Goal: Information Seeking & Learning: Stay updated

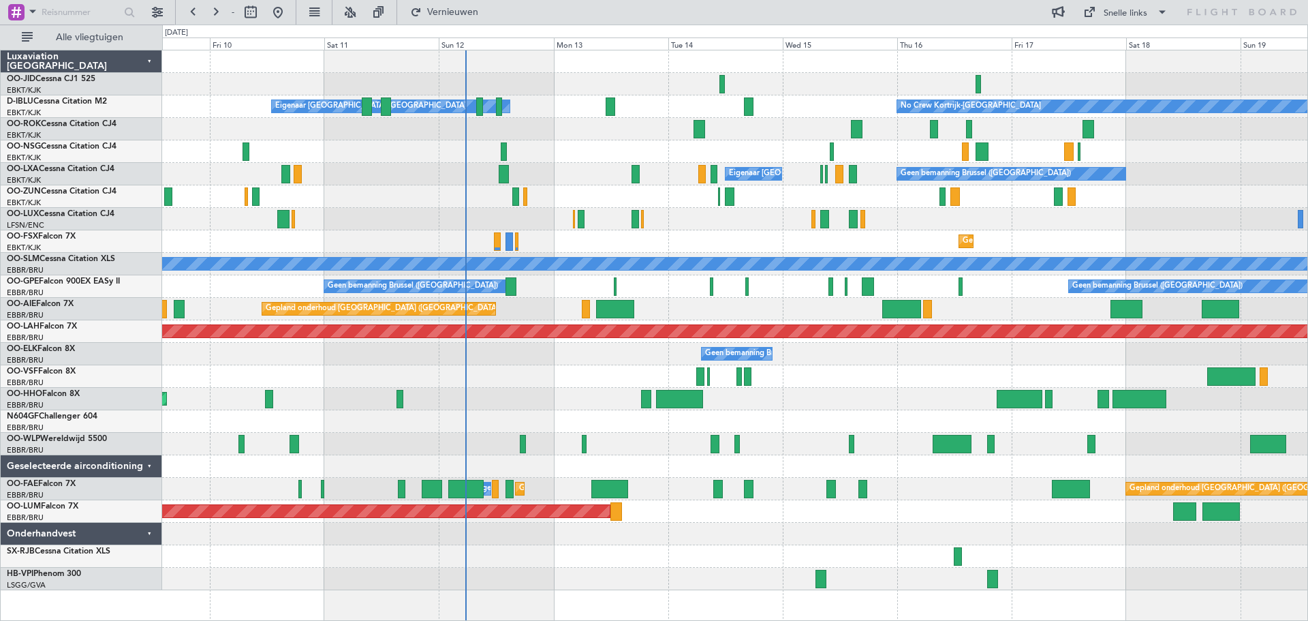
click at [809, 108] on div "No Crew Kortrijk-[GEOGRAPHIC_DATA] Eigenaar [GEOGRAPHIC_DATA]-[GEOGRAPHIC_DATA]" at bounding box center [734, 106] width 1145 height 22
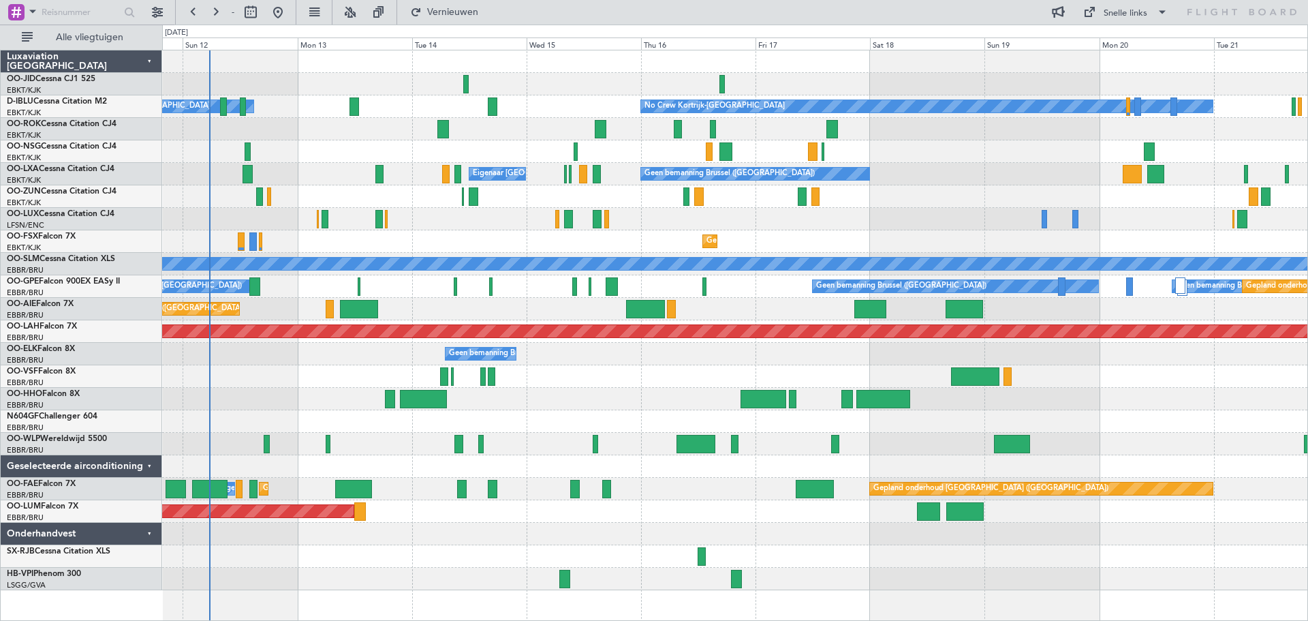
click at [890, 179] on div "Eigenaar [GEOGRAPHIC_DATA]-[GEOGRAPHIC_DATA] Geen bemanning Brussel ([GEOGRAPHI…" at bounding box center [734, 174] width 1145 height 22
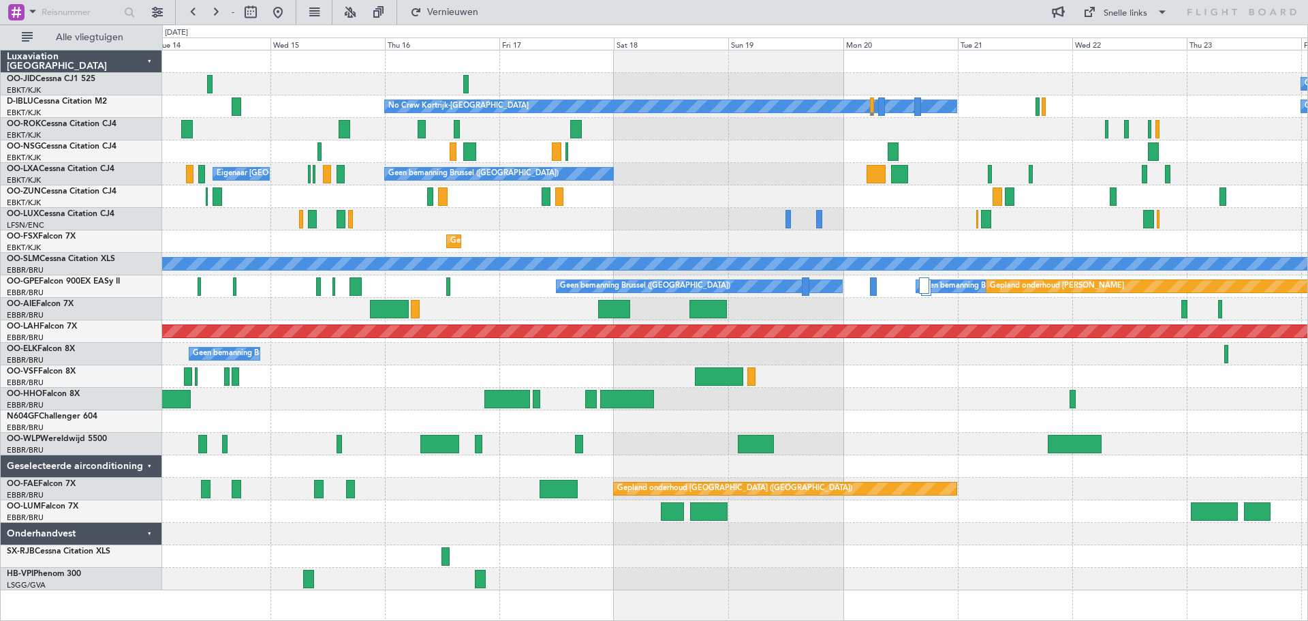
click at [936, 210] on div "Geen bemanning No Crew Kortrijk-[GEOGRAPHIC_DATA] Geen bemanning Eigenaar [GEOG…" at bounding box center [734, 319] width 1145 height 539
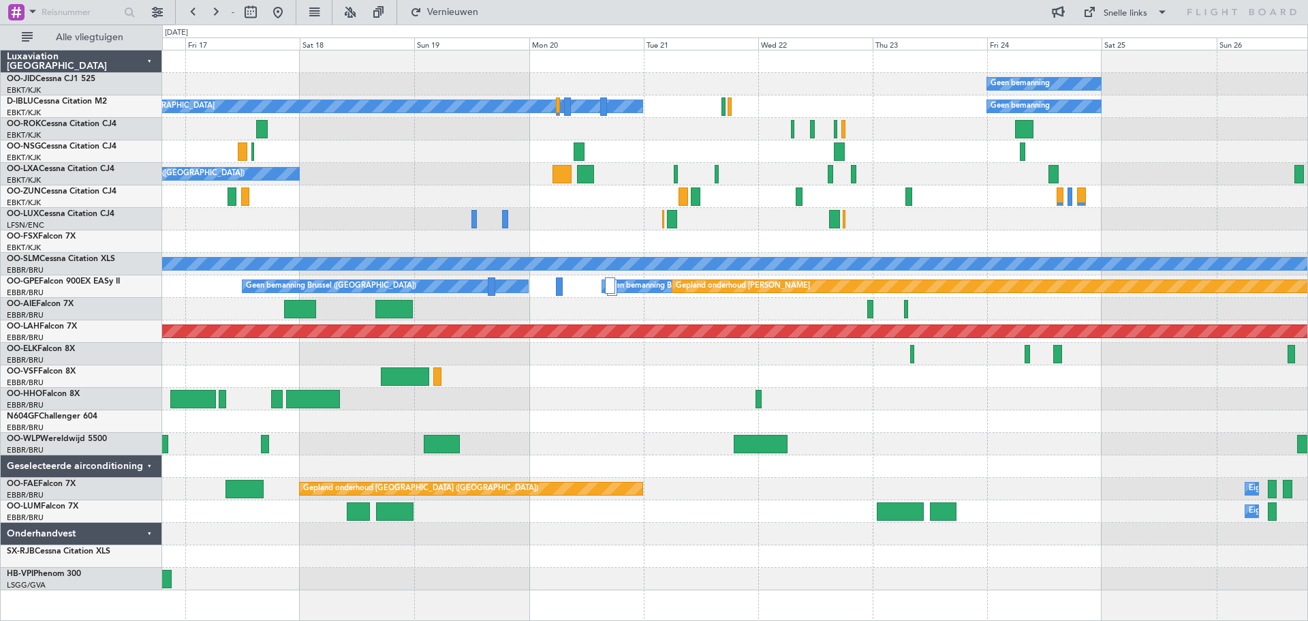
click at [572, 433] on div "Geen bemanning Planned Maint [GEOGRAPHIC_DATA]-[GEOGRAPHIC_DATA] No Crew Kortri…" at bounding box center [734, 319] width 1145 height 539
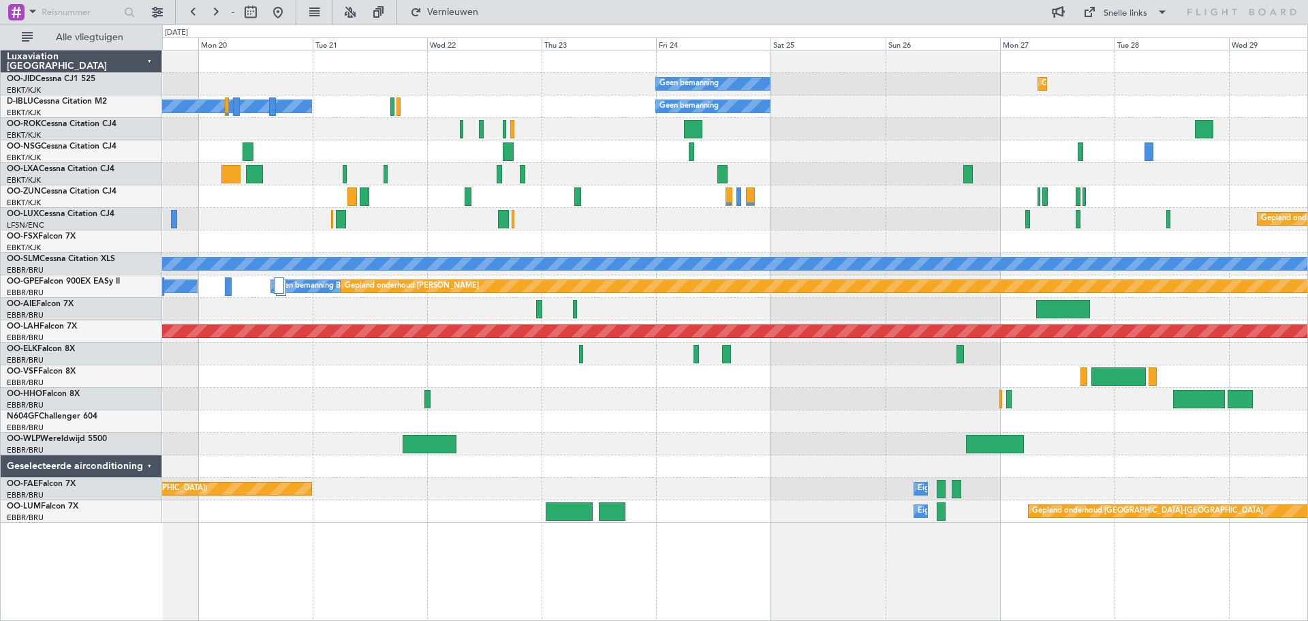
click at [799, 433] on div at bounding box center [734, 444] width 1145 height 22
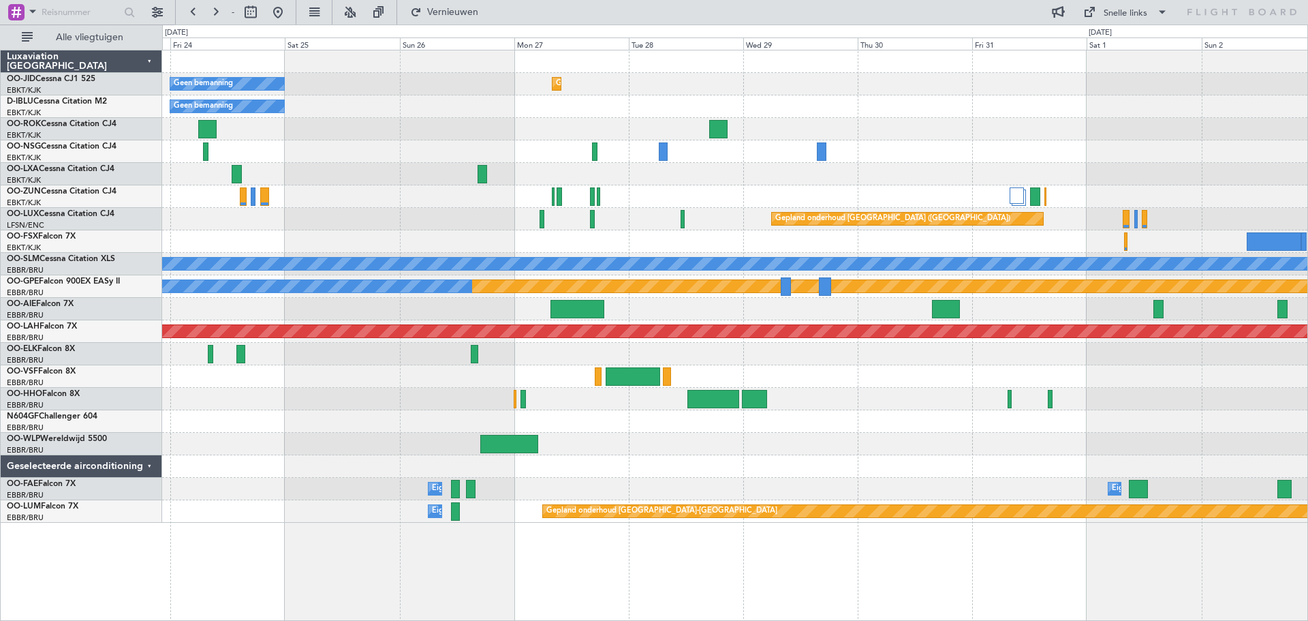
click at [618, 168] on div at bounding box center [734, 174] width 1145 height 22
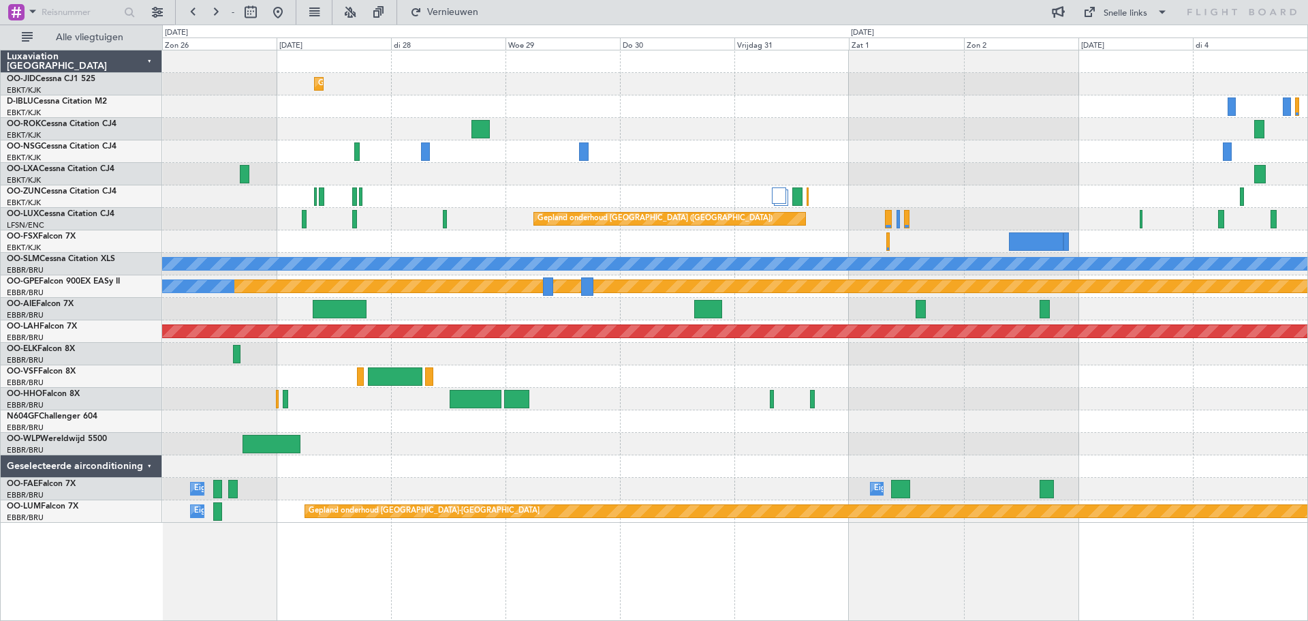
click at [546, 155] on div at bounding box center [734, 151] width 1145 height 22
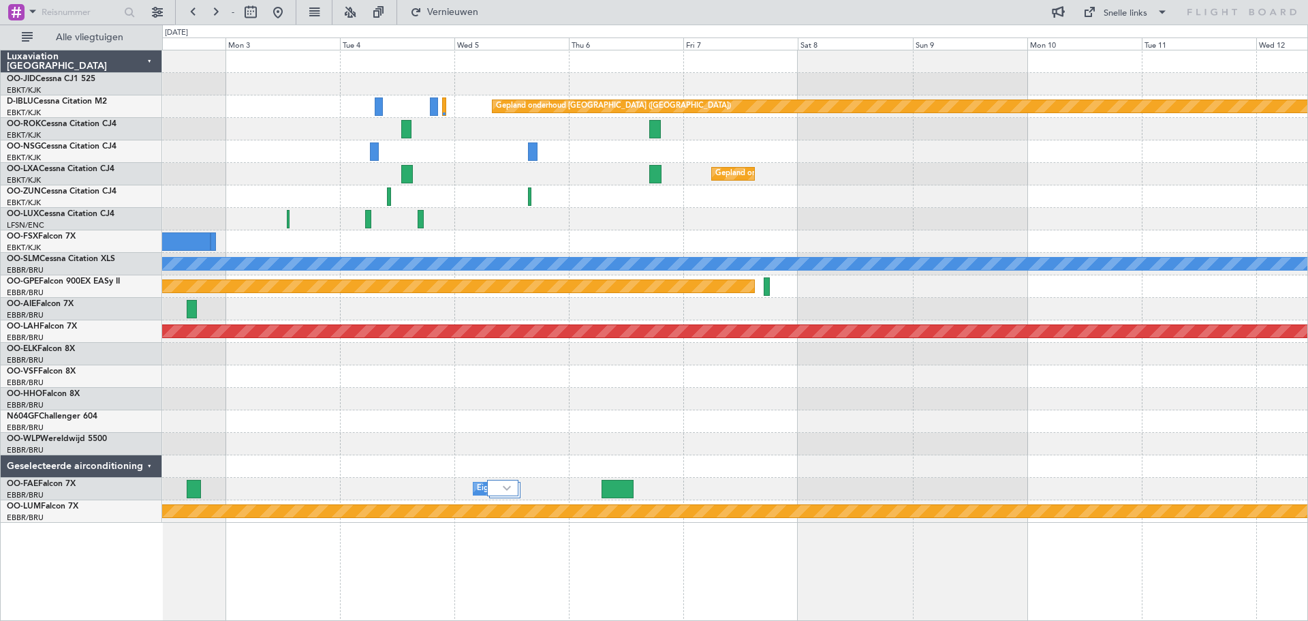
click at [597, 159] on div "Gepland onderhoud [GEOGRAPHIC_DATA] ([GEOGRAPHIC_DATA]) Gepland onderhoud [GEOG…" at bounding box center [734, 286] width 1145 height 472
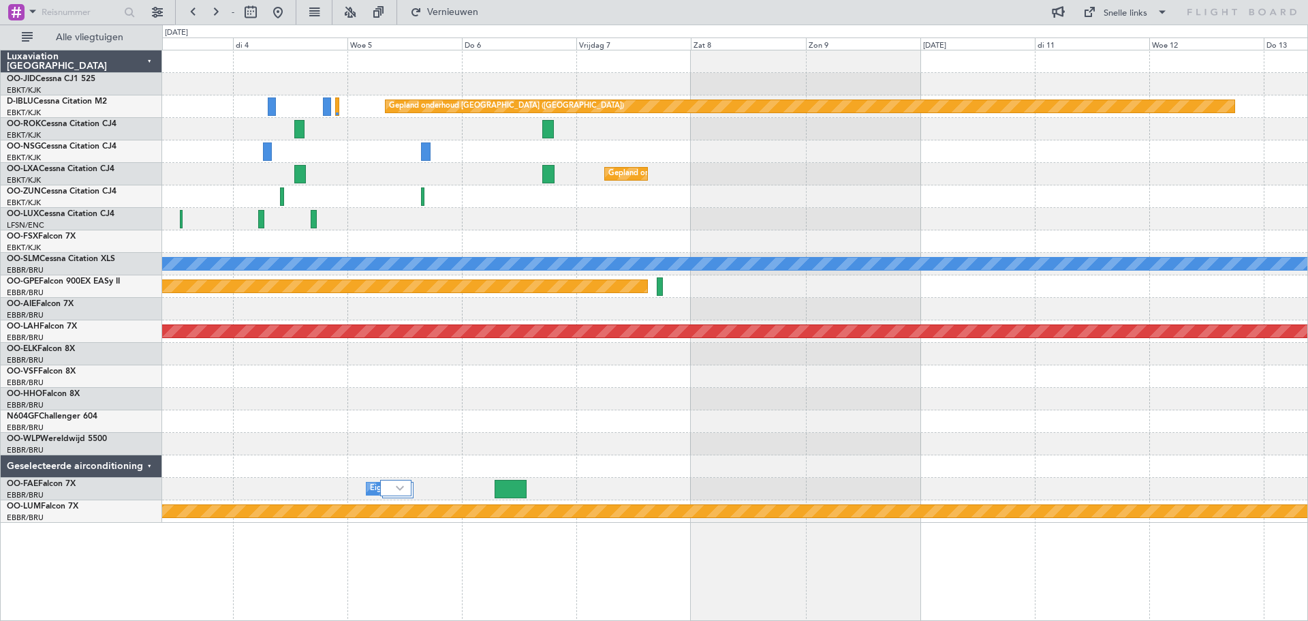
click at [658, 163] on div "Gepland onderhoud [GEOGRAPHIC_DATA]-[GEOGRAPHIC_DATA]" at bounding box center [734, 174] width 1145 height 22
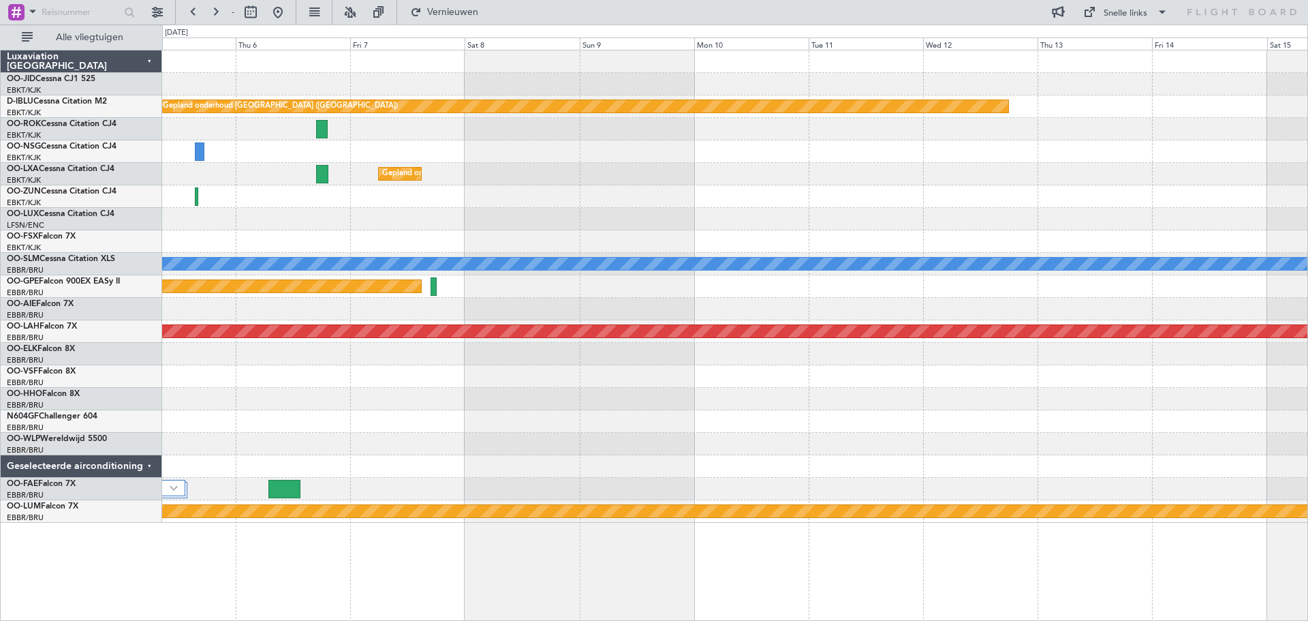
click at [1056, 172] on div "Gepland onderhoud [GEOGRAPHIC_DATA]-[GEOGRAPHIC_DATA]" at bounding box center [734, 174] width 1145 height 22
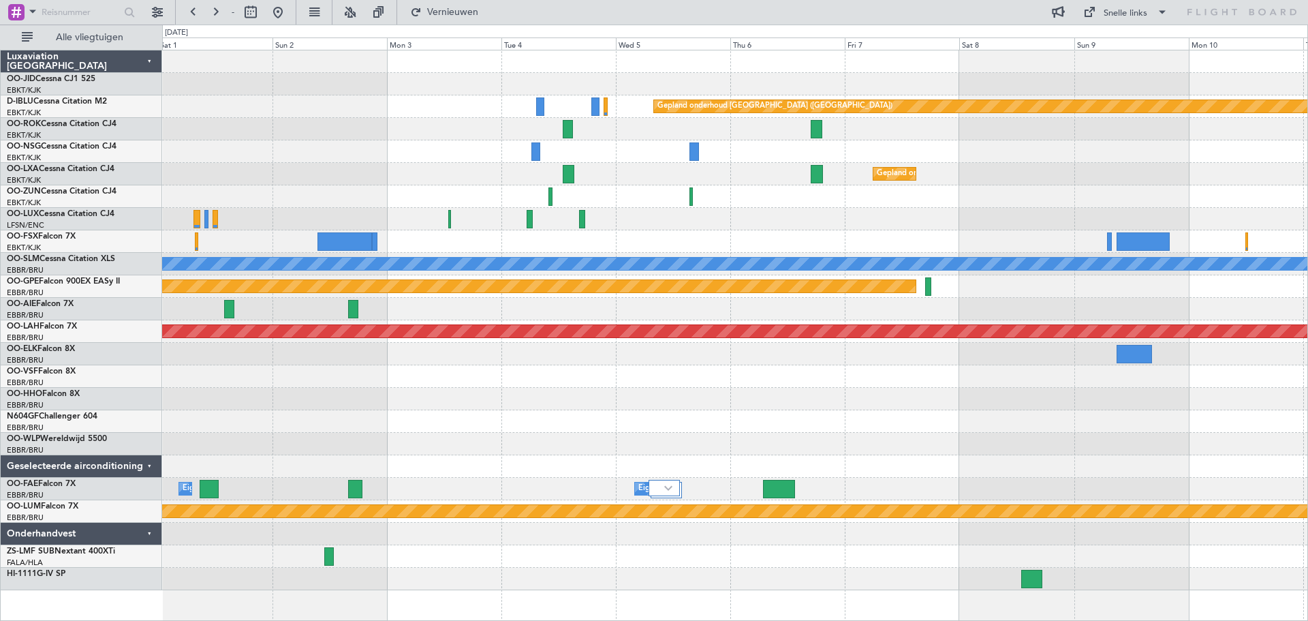
click at [608, 195] on div "Gepland onderhoud [GEOGRAPHIC_DATA] ([GEOGRAPHIC_DATA]) Gepland onderhoud [GEOG…" at bounding box center [734, 319] width 1145 height 539
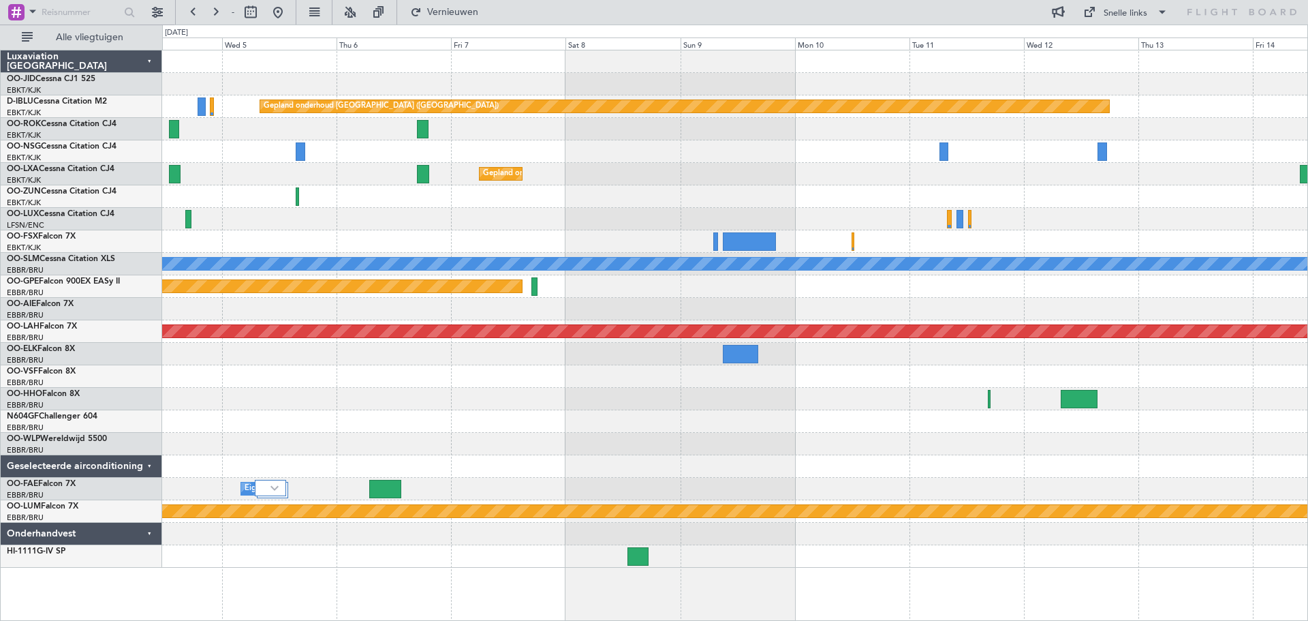
click at [911, 167] on div "Gepland onderhoud [GEOGRAPHIC_DATA]-[GEOGRAPHIC_DATA]" at bounding box center [734, 174] width 1145 height 22
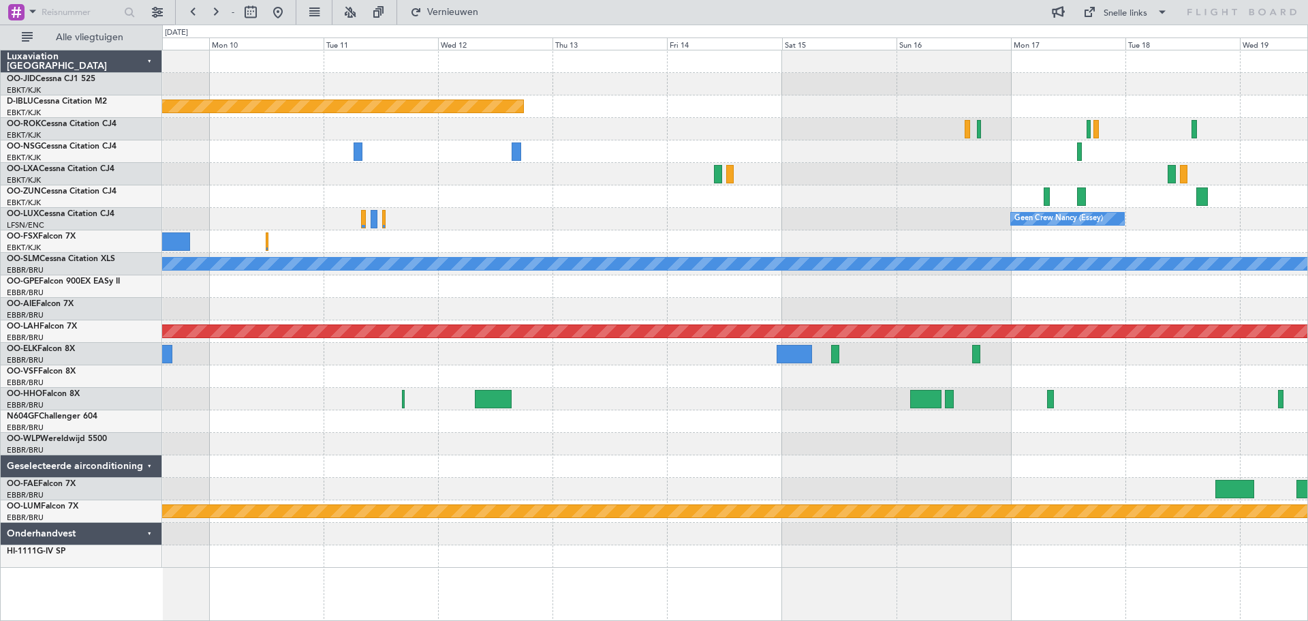
click at [554, 190] on div "Gepland onderhoud [GEOGRAPHIC_DATA] ([GEOGRAPHIC_DATA]) Gepland onderhoud [GEOG…" at bounding box center [734, 308] width 1145 height 517
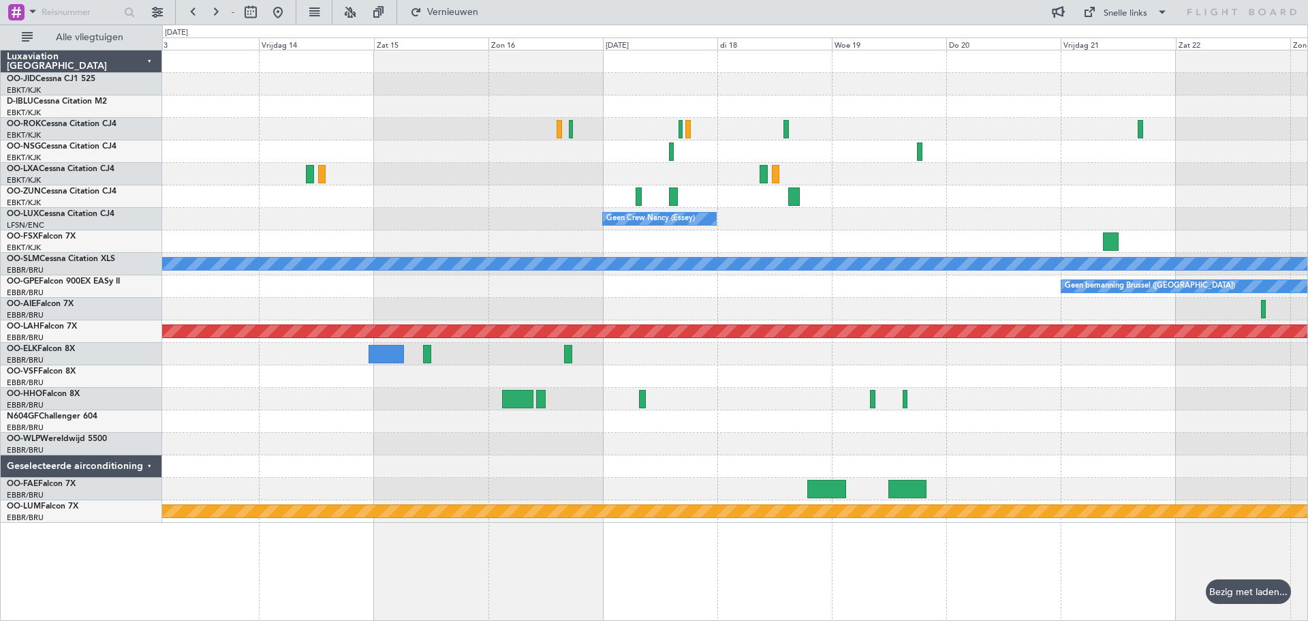
click at [486, 166] on div at bounding box center [734, 174] width 1145 height 22
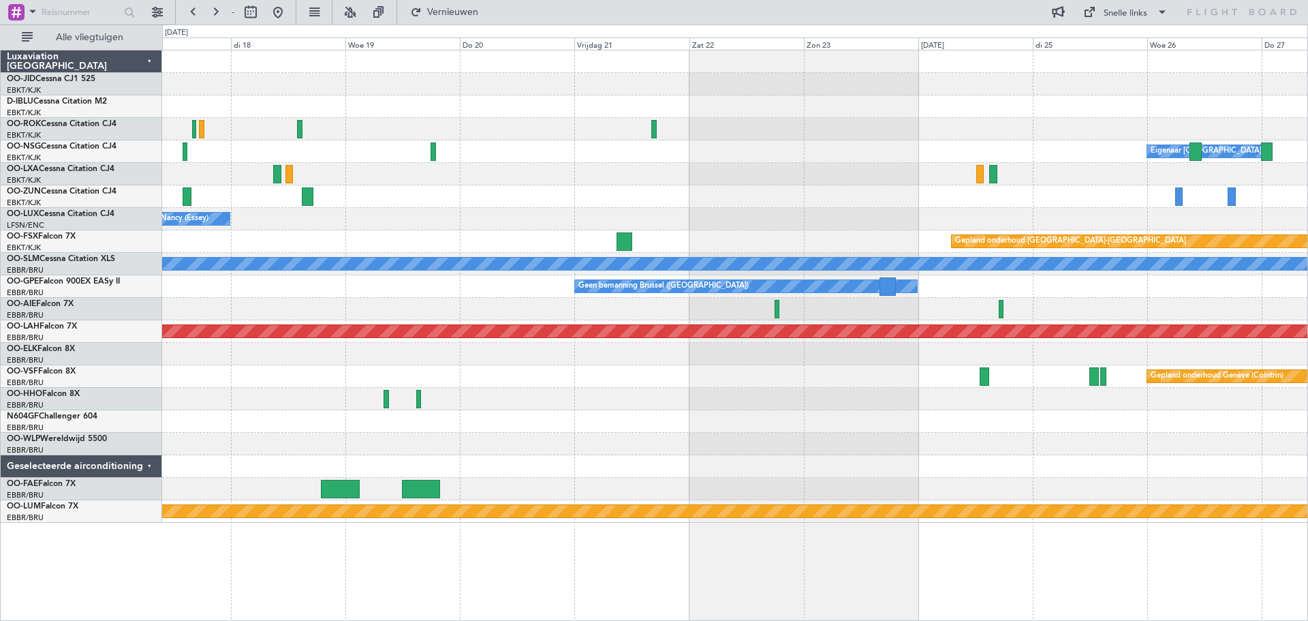
click at [393, 159] on div "Eigenaar [GEOGRAPHIC_DATA]-[GEOGRAPHIC_DATA] Geen Crew Nancy (Essey) Gepland on…" at bounding box center [734, 286] width 1145 height 472
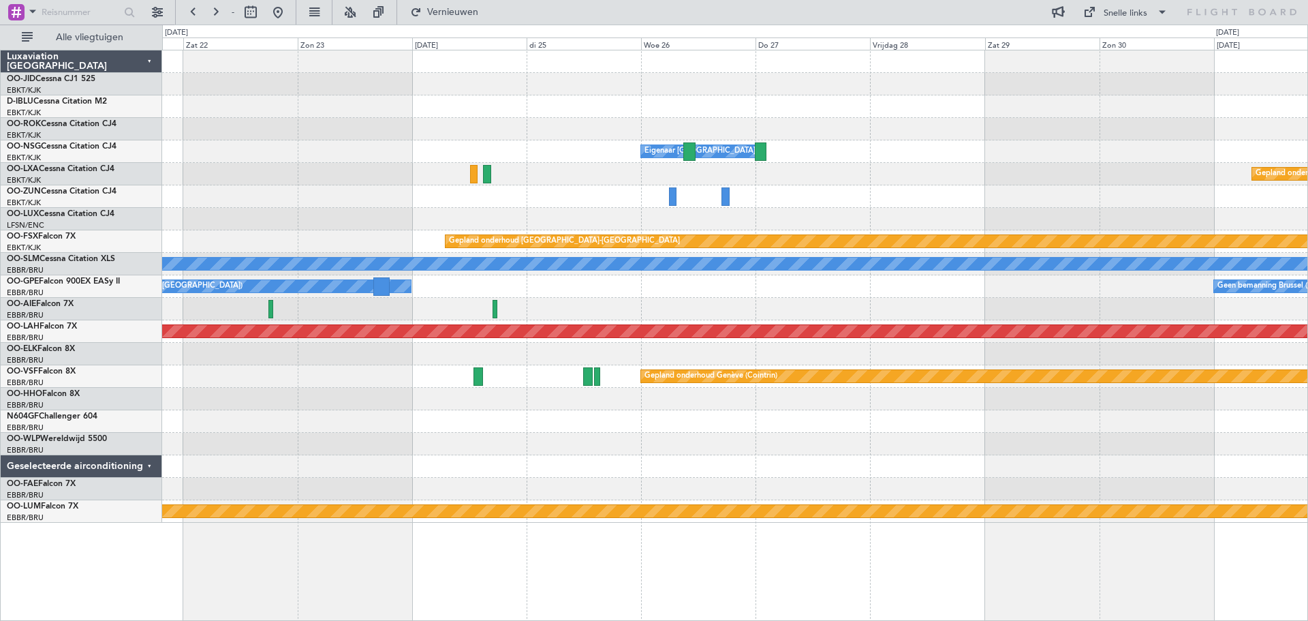
click at [521, 158] on div "Eigenaar [GEOGRAPHIC_DATA]-[GEOGRAPHIC_DATA] Gepland onderhoud [GEOGRAPHIC_DATA…" at bounding box center [734, 286] width 1145 height 472
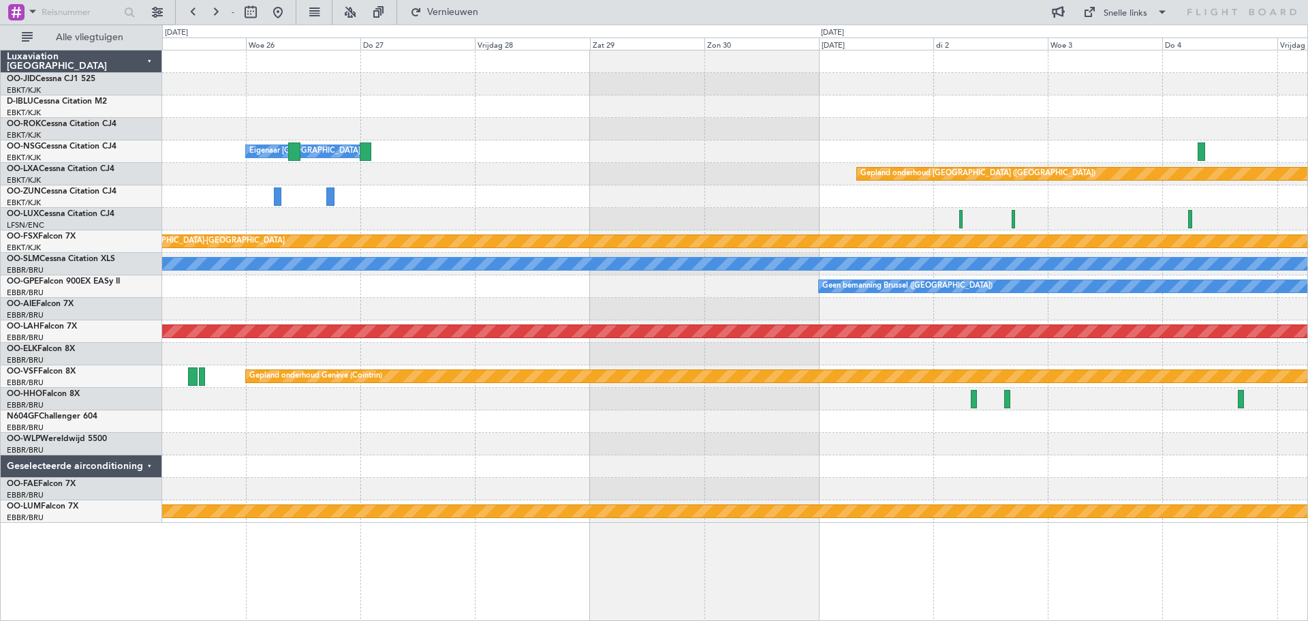
click at [411, 97] on div at bounding box center [734, 106] width 1145 height 22
